Goal: Information Seeking & Learning: Learn about a topic

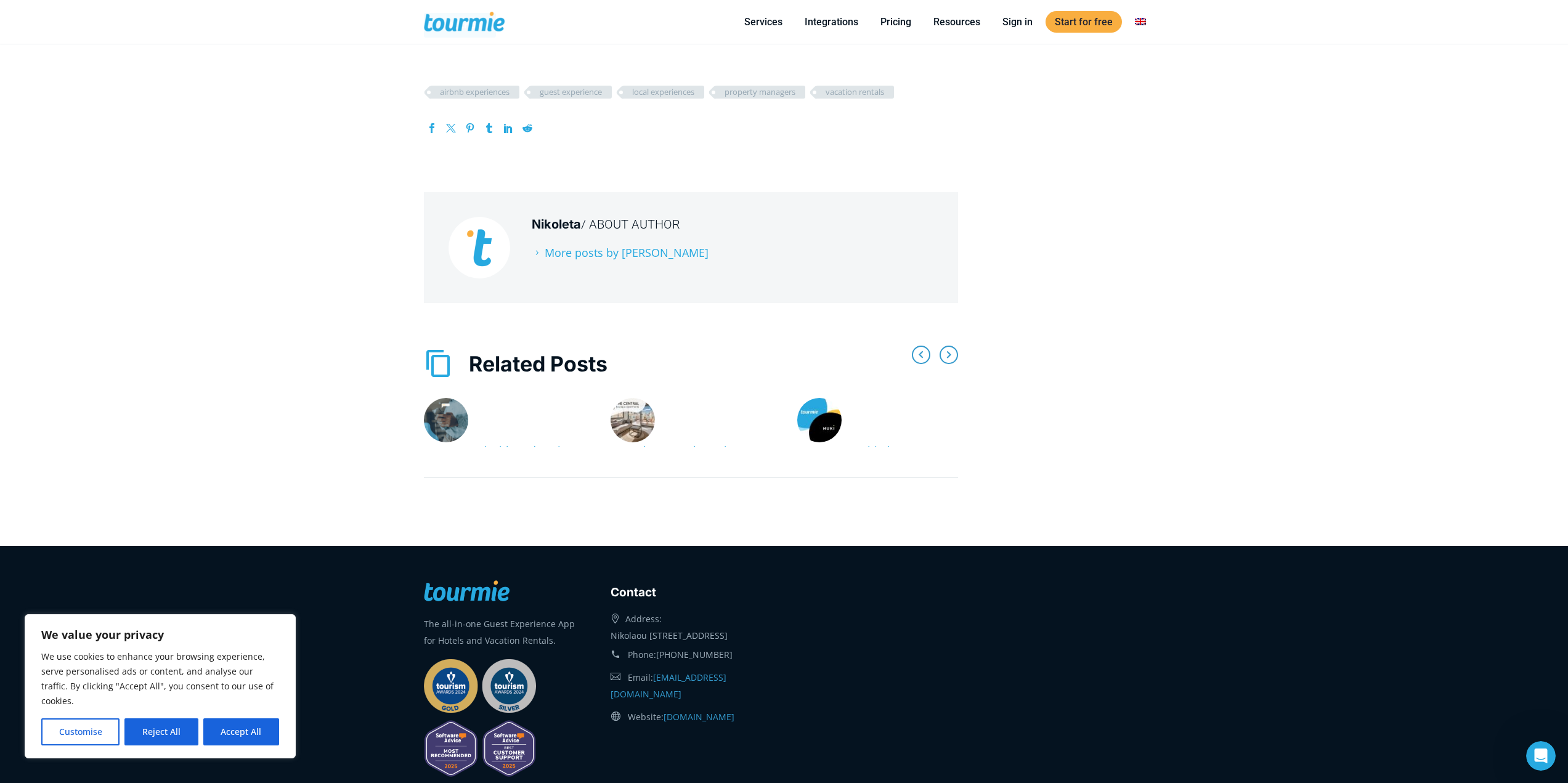
scroll to position [4898, 0]
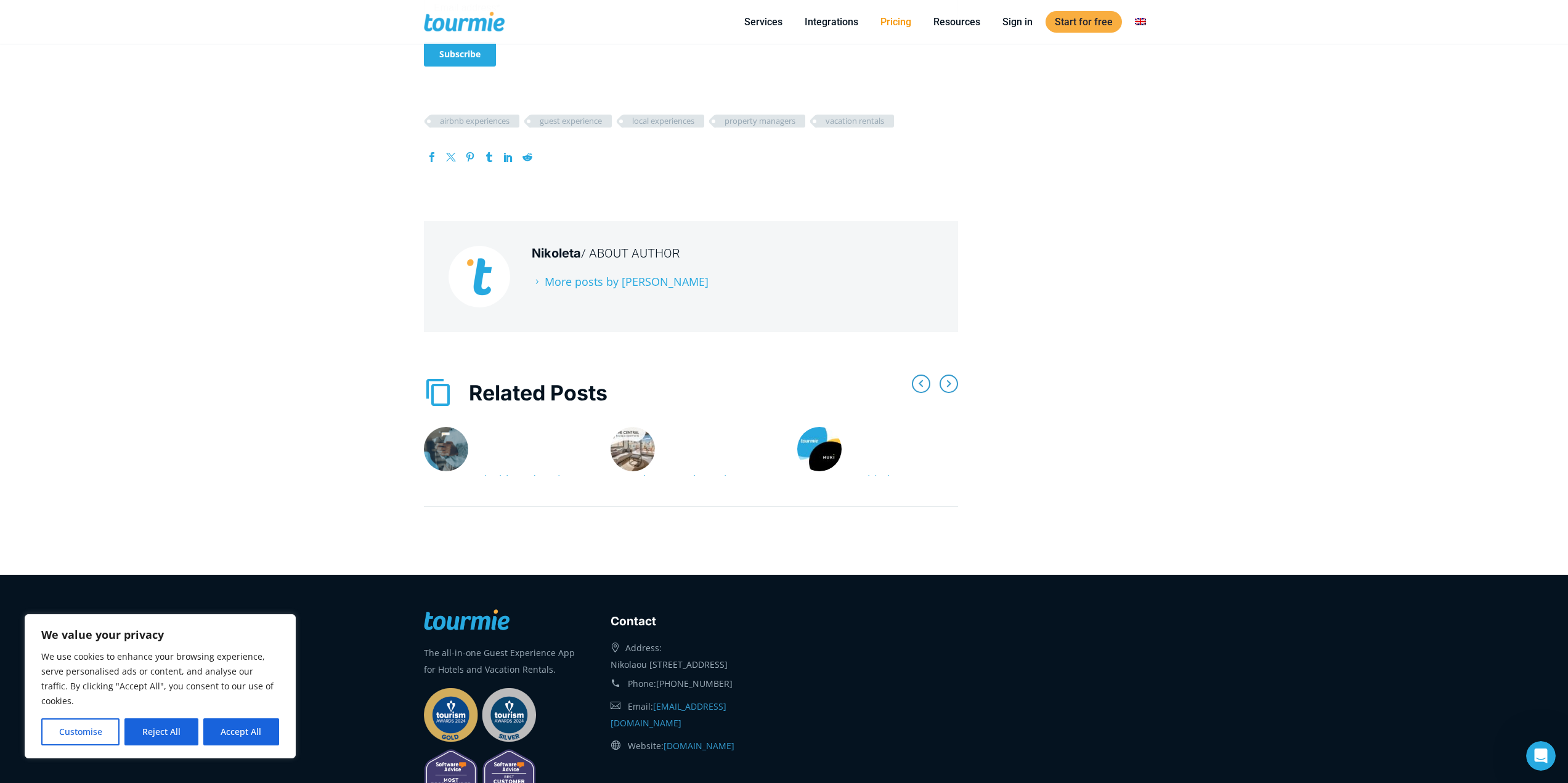
click at [887, 22] on link "Pricing" at bounding box center [895, 22] width 50 height 16
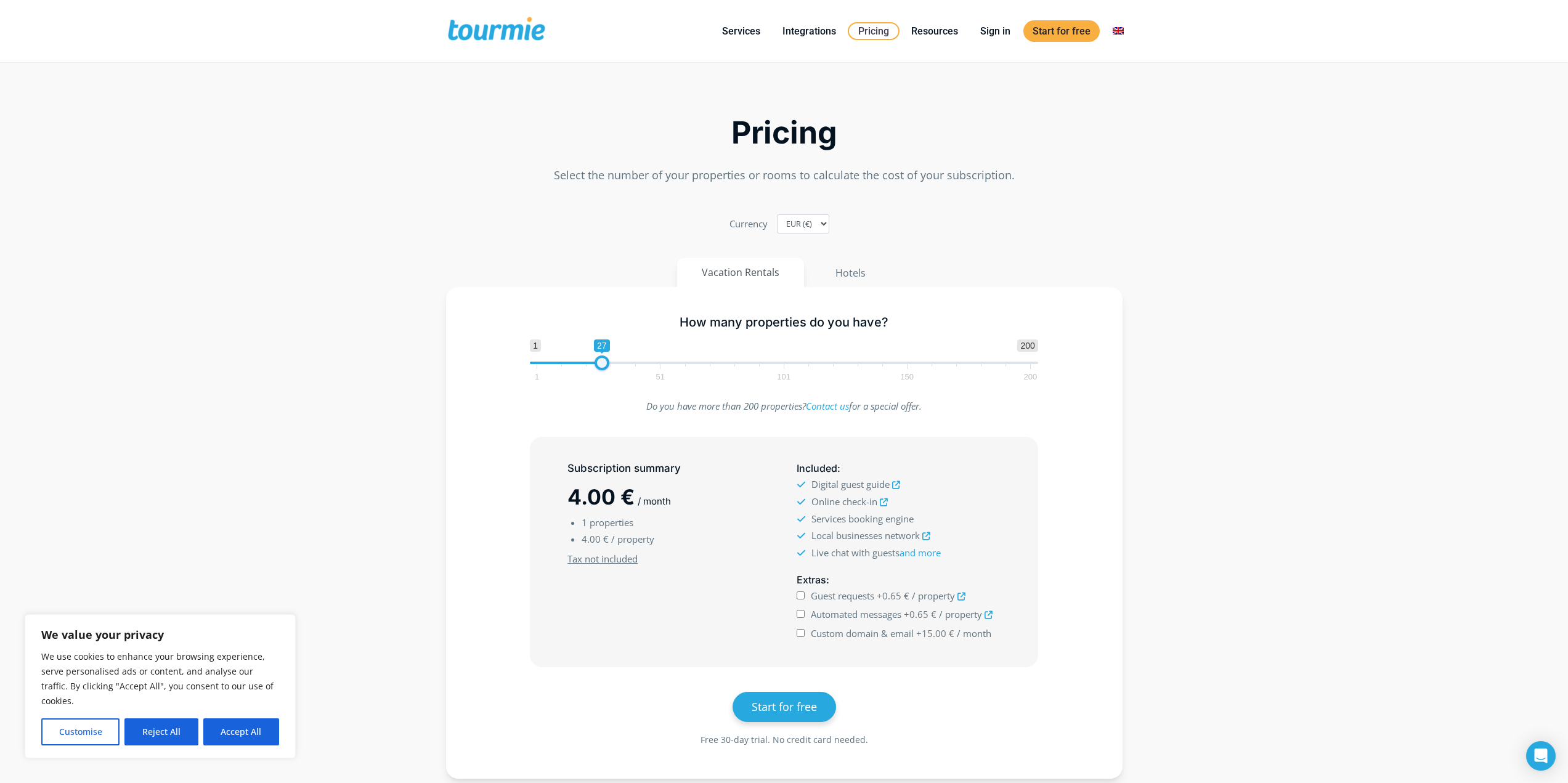
drag, startPoint x: 540, startPoint y: 362, endPoint x: 606, endPoint y: 368, distance: 66.3
click at [606, 368] on span at bounding box center [602, 362] width 15 height 15
type input "18"
drag, startPoint x: 603, startPoint y: 368, endPoint x: 578, endPoint y: 368, distance: 25.0
click at [578, 368] on span at bounding box center [579, 362] width 15 height 15
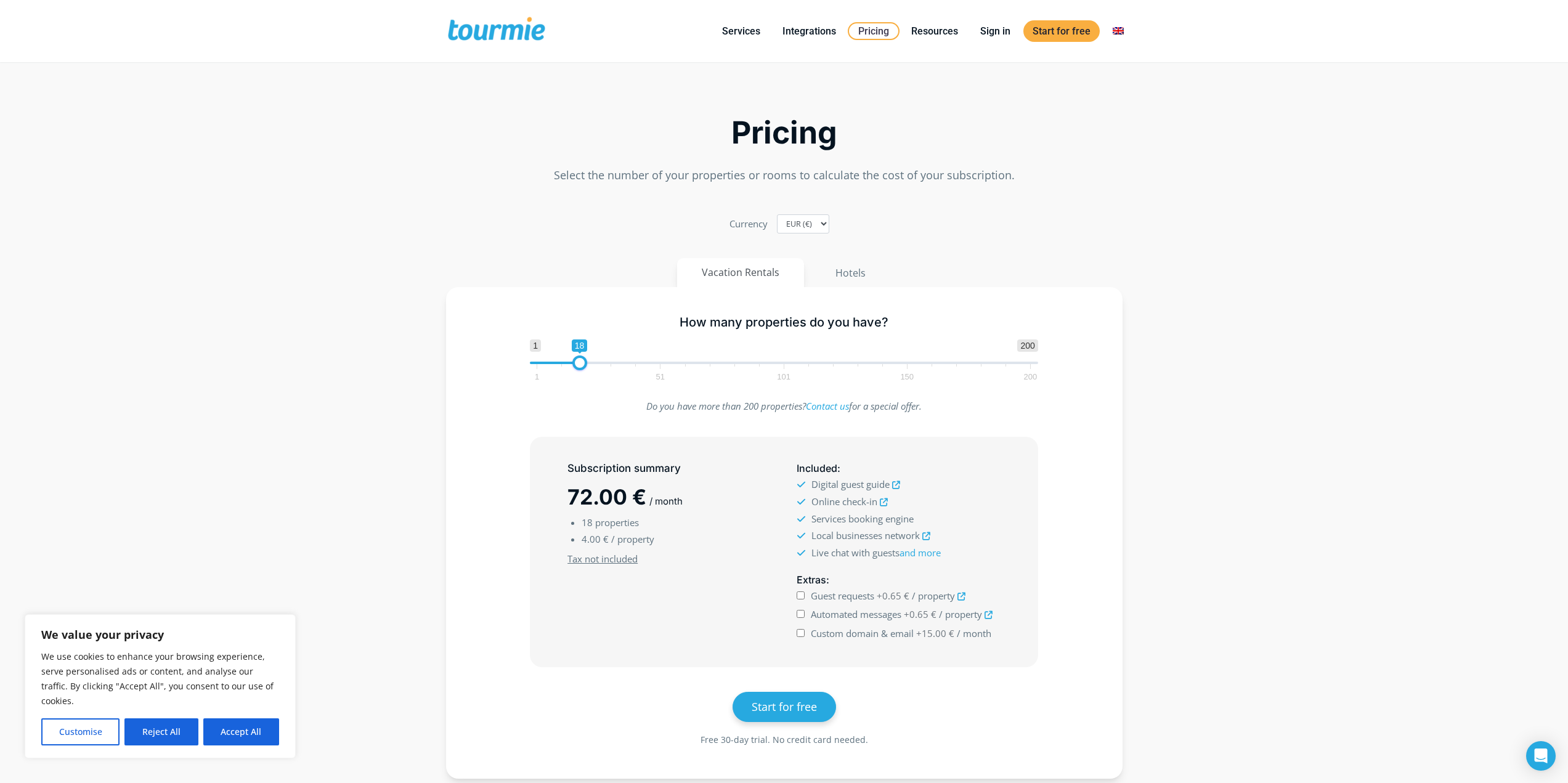
click at [416, 467] on section "Pricing Select the number of your properties or rooms to calculate the cost of …" at bounding box center [784, 441] width 1568 height 739
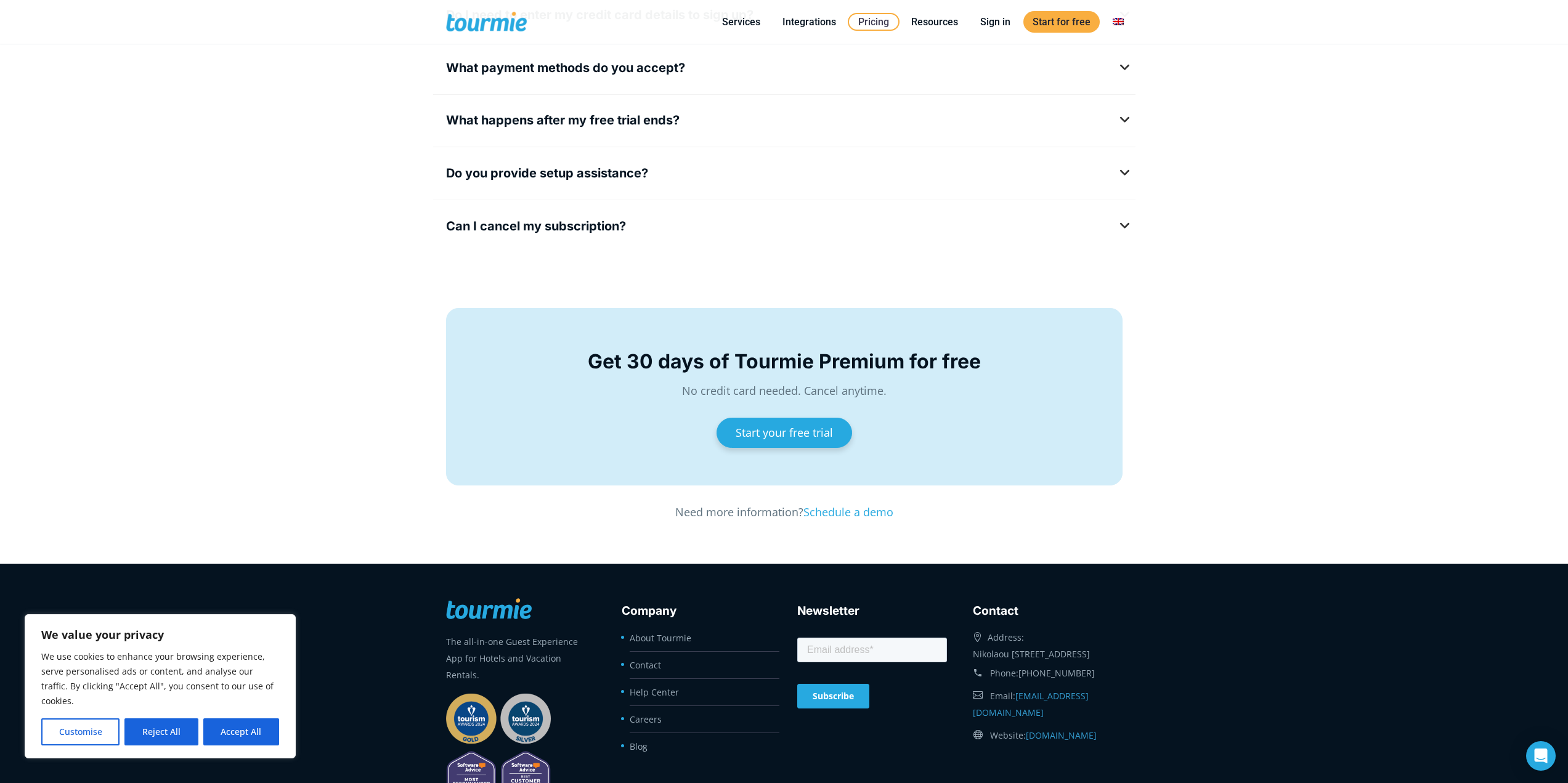
scroll to position [1760, 0]
